Goal: Task Accomplishment & Management: Manage account settings

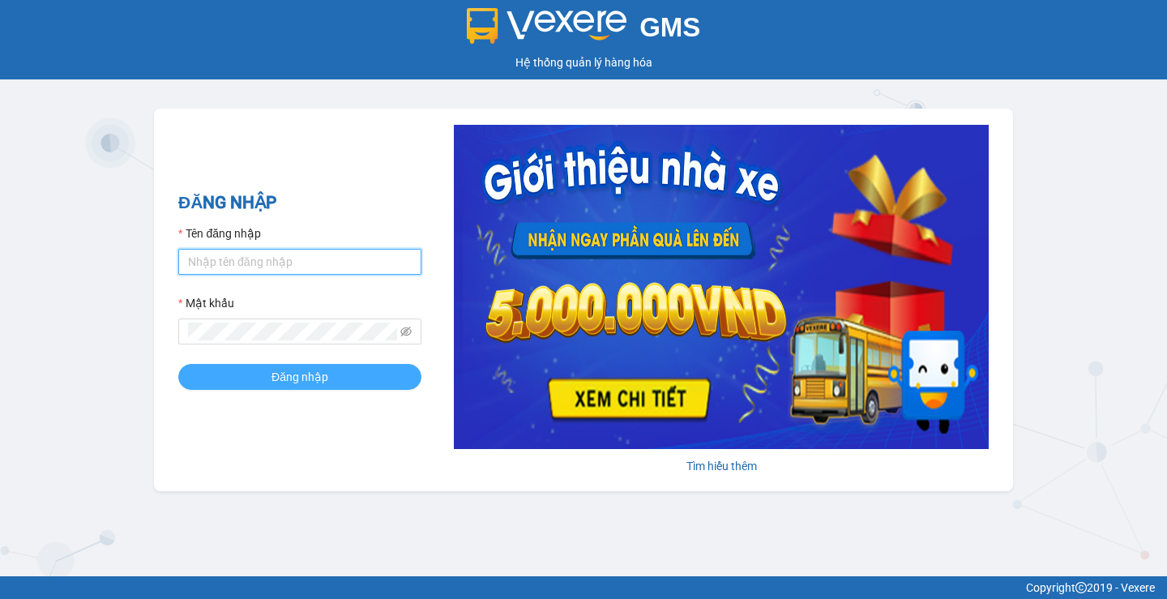
type input "phuoclongbaga.tuanhung"
click at [282, 372] on span "Đăng nhập" at bounding box center [300, 377] width 57 height 18
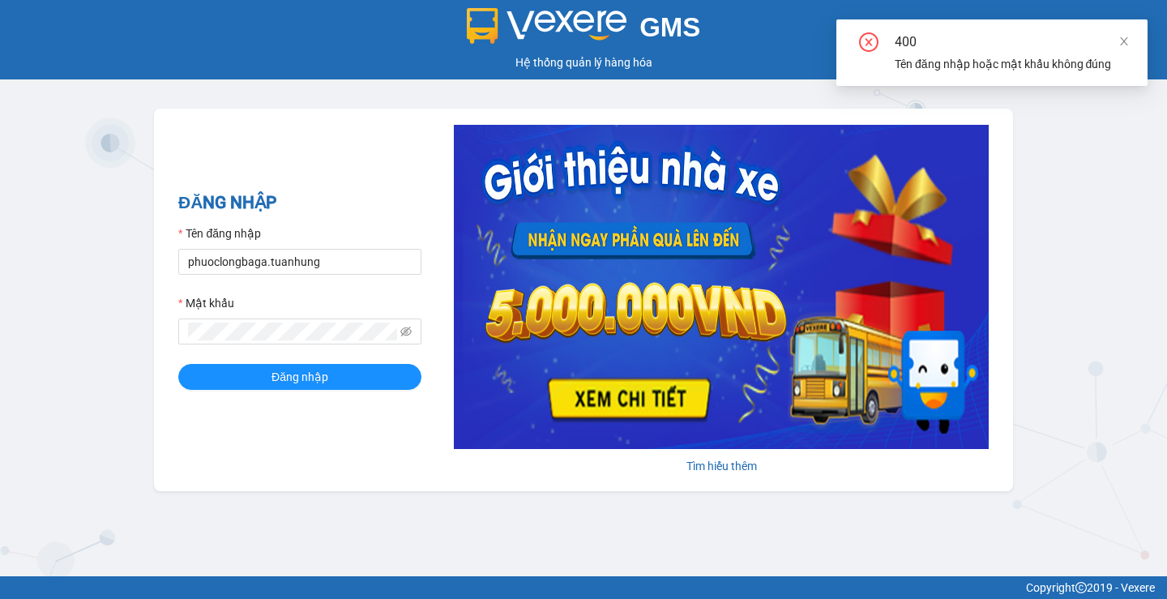
drag, startPoint x: 292, startPoint y: 322, endPoint x: 164, endPoint y: 341, distance: 129.5
click at [164, 341] on div "ĐĂNG NHẬP Tên đăng nhập phuoclongbaga.tuanhung Mật khẩu Đăng nhập Tìm hiểu thêm" at bounding box center [583, 300] width 859 height 383
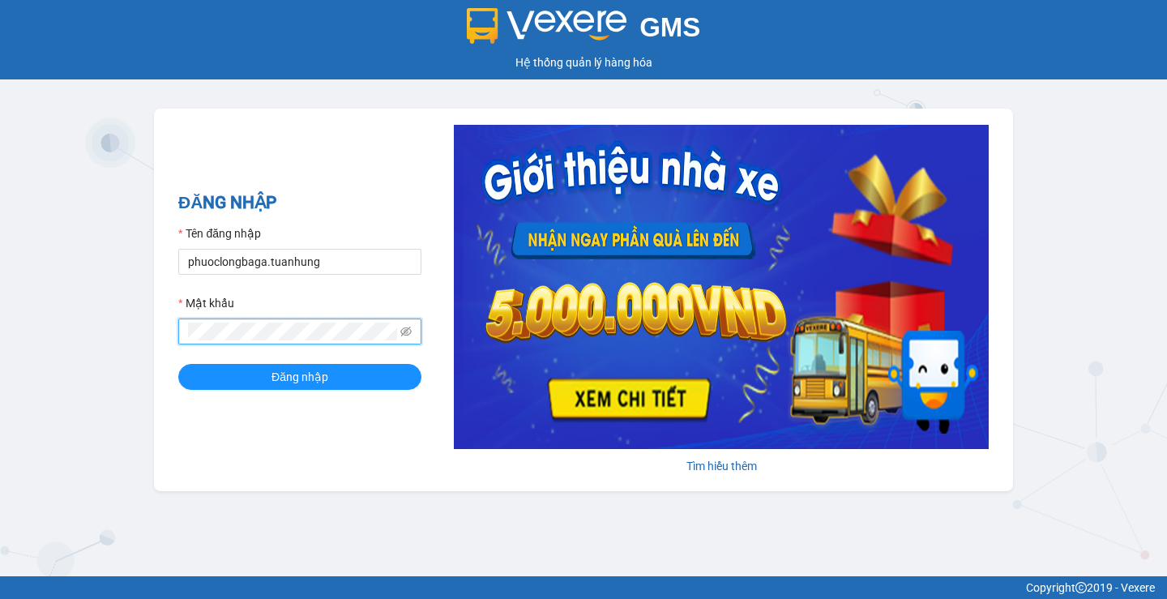
click at [166, 323] on div "ĐĂNG NHẬP Tên đăng nhập phuoclongbaga.tuanhung Mật khẩu Đăng nhập Tìm hiểu thêm" at bounding box center [583, 300] width 859 height 383
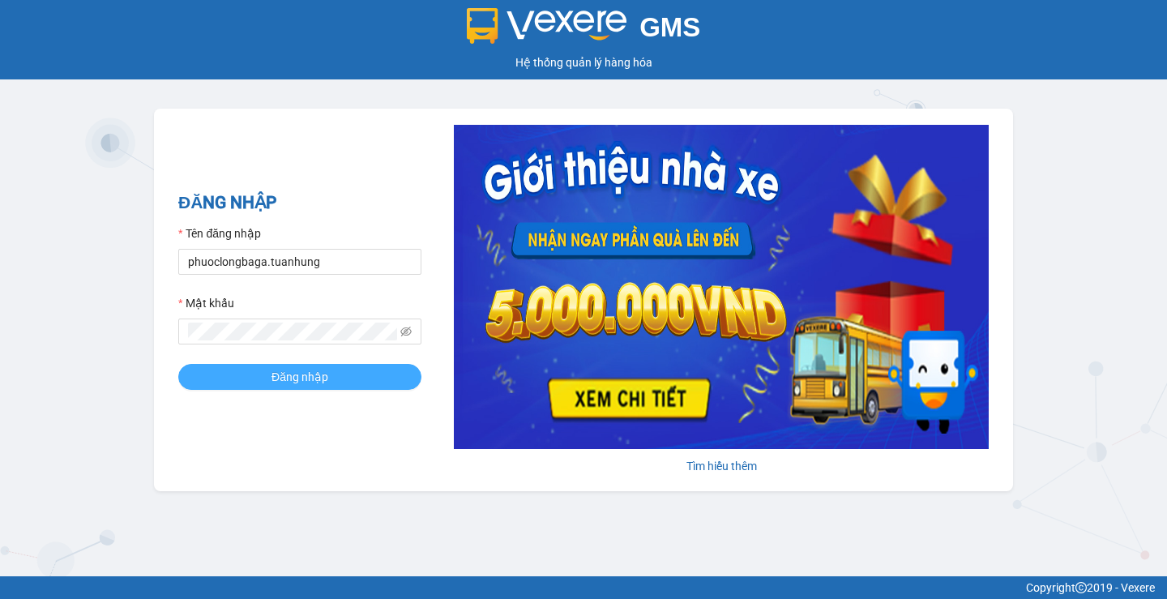
click at [252, 370] on button "Đăng nhập" at bounding box center [299, 377] width 243 height 26
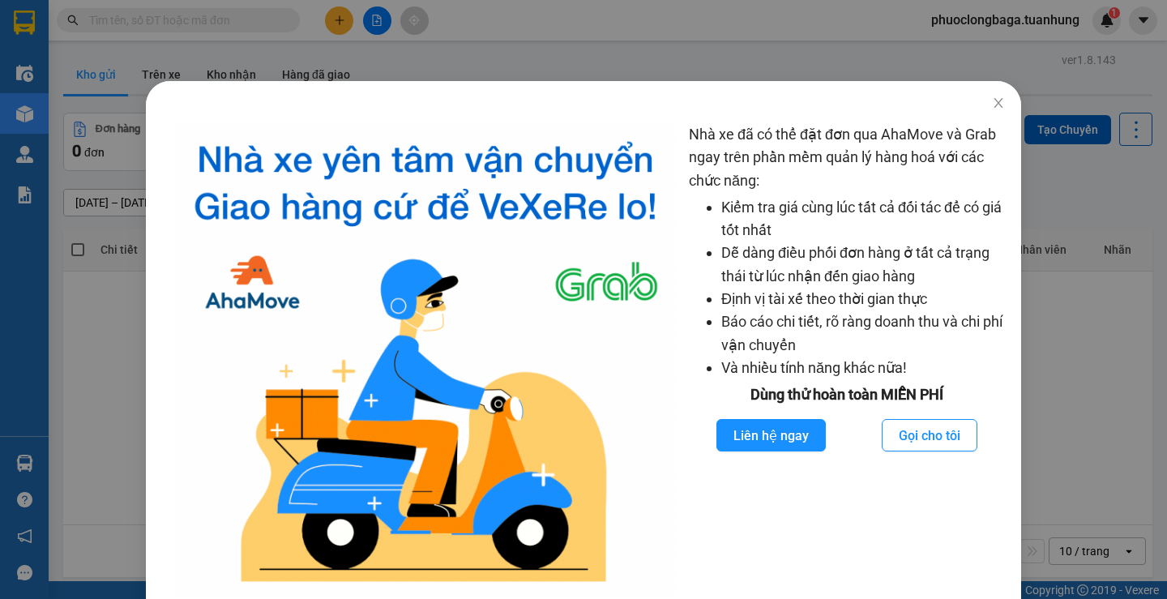
scroll to position [52, 0]
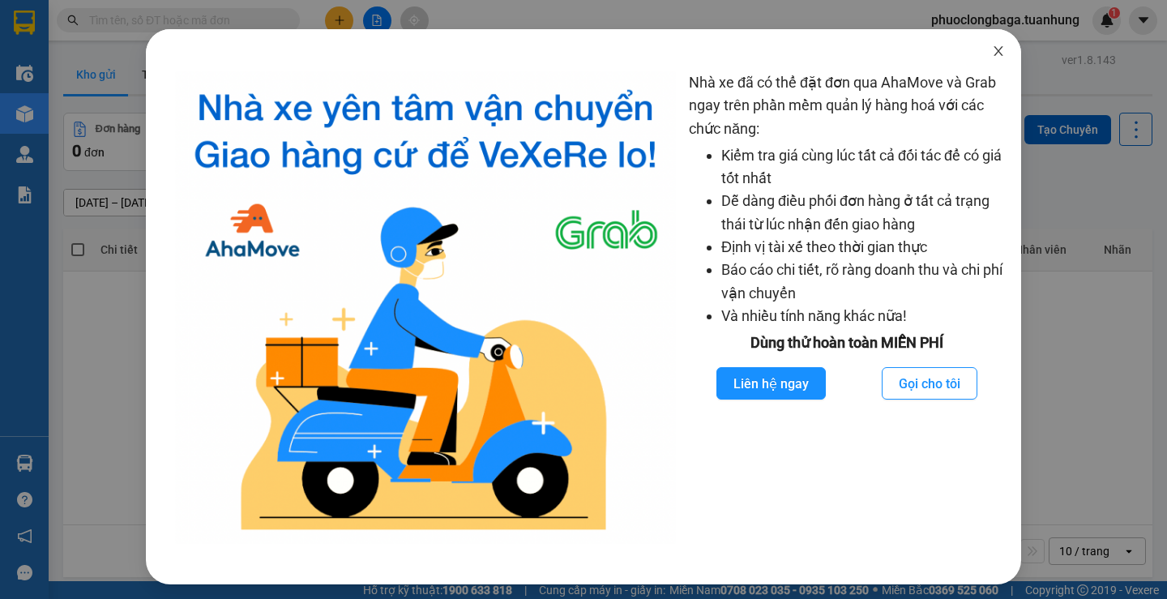
click at [992, 56] on icon "close" at bounding box center [998, 51] width 13 height 13
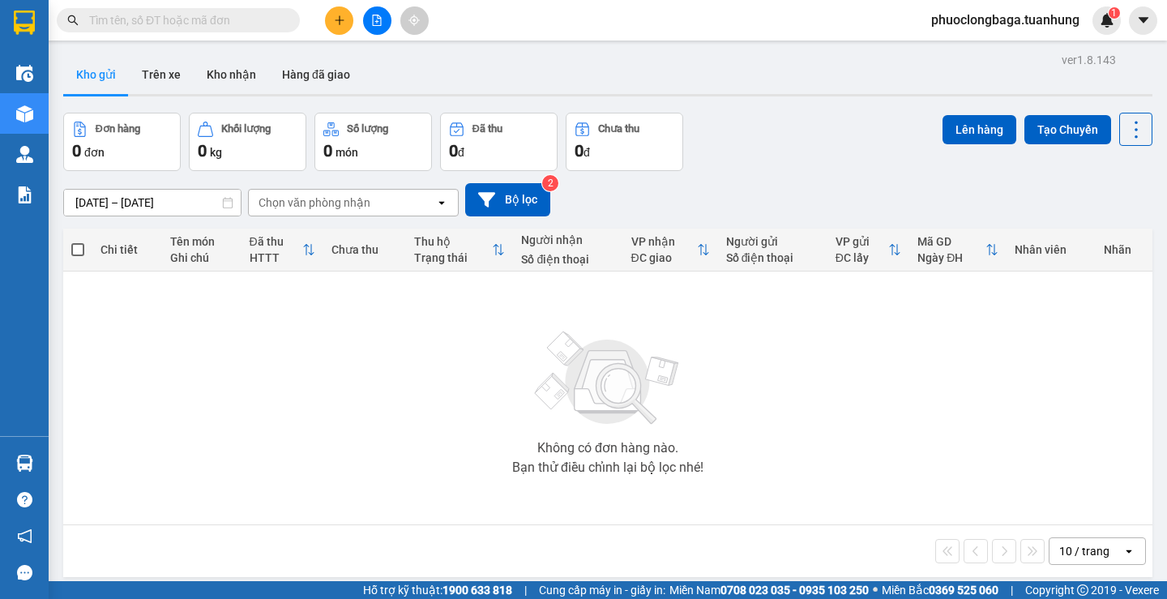
scroll to position [0, 0]
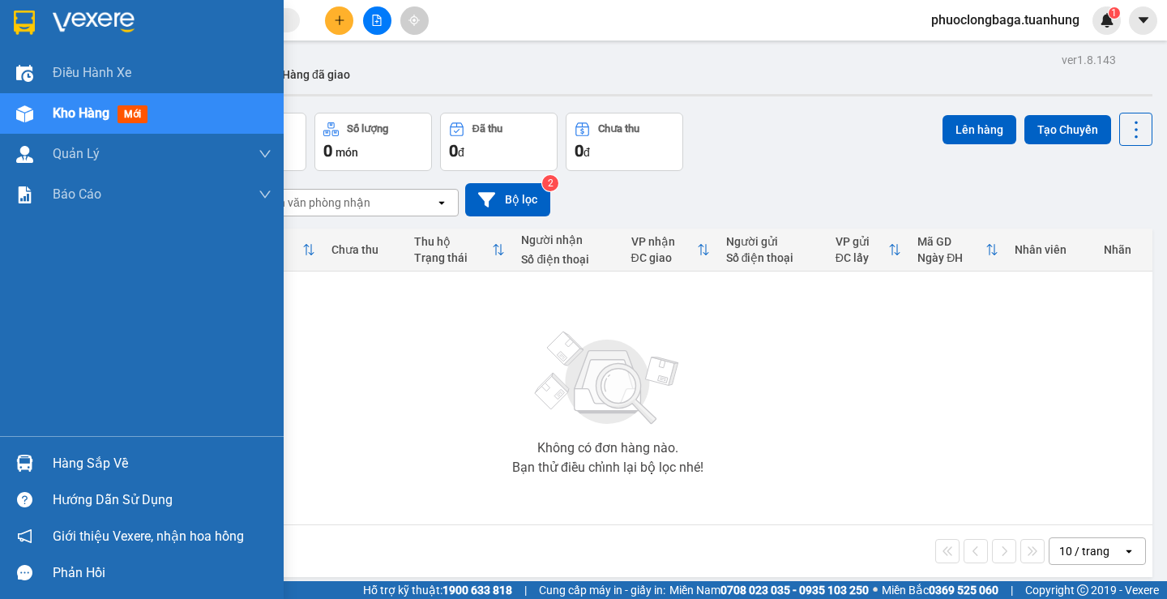
click at [88, 463] on div "Hàng sắp về" at bounding box center [162, 464] width 219 height 24
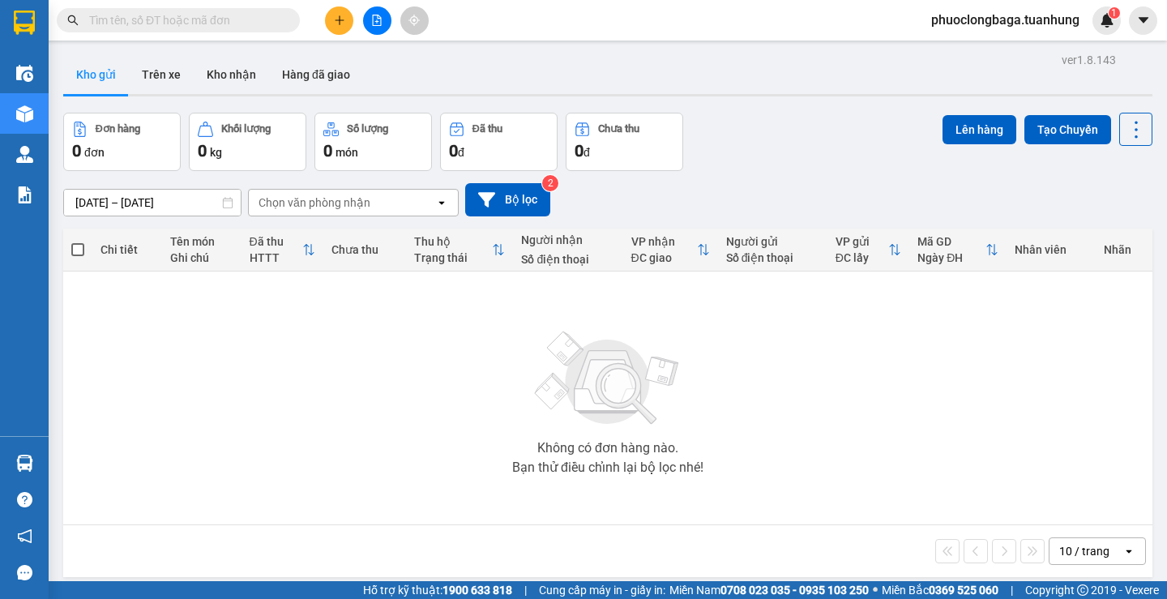
click at [869, 462] on section "Kết quả tìm kiếm ( 0 ) Bộ lọc No Data phuoclongbaga.tuanhung 1 Điều hành xe Kho…" at bounding box center [583, 299] width 1167 height 599
